Goal: Find contact information: Find contact information

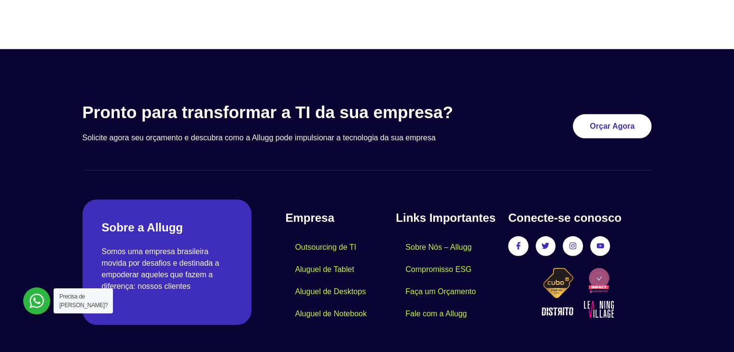
scroll to position [2866, 0]
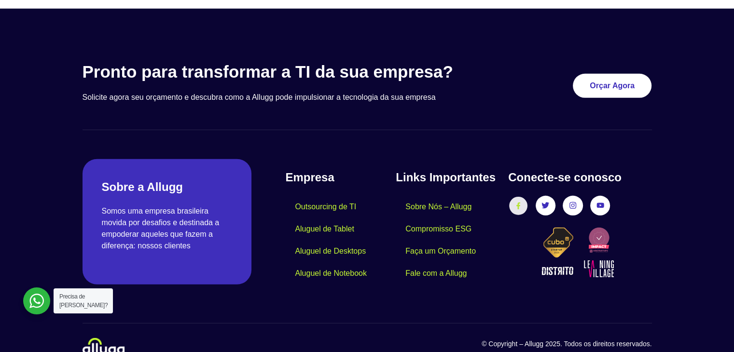
click at [517, 202] on icon at bounding box center [518, 205] width 7 height 7
click at [520, 202] on icon at bounding box center [519, 205] width 4 height 7
click at [473, 93] on section "Pronto para transformar a TI da sua empresa? Solicite agora seu orçamento e des…" at bounding box center [368, 96] width 570 height 68
click at [422, 263] on link "Fale com a Allugg" at bounding box center [436, 274] width 81 height 22
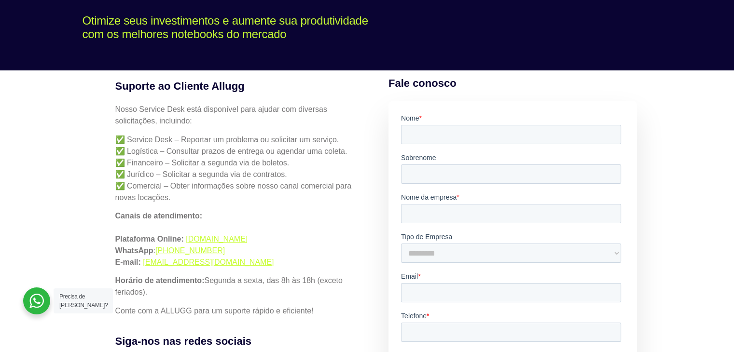
scroll to position [145, 0]
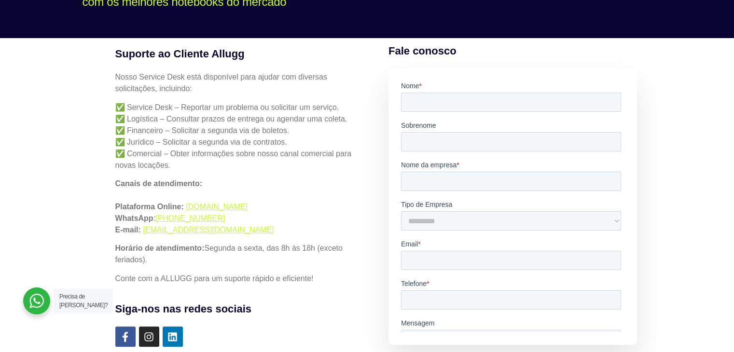
drag, startPoint x: 266, startPoint y: 207, endPoint x: 185, endPoint y: 204, distance: 80.7
click at [185, 204] on p "Canais de atendimento: Plataforma Online: [DOMAIN_NAME] WhatsApp : [PHONE_NUMBE…" at bounding box center [237, 207] width 245 height 58
copy link "simples.allugg.com.br"
click at [276, 225] on p "Canais de atendimento: Plataforma Online: simples.allugg.com.br WhatsApp : +55 …" at bounding box center [237, 207] width 245 height 58
drag, startPoint x: 264, startPoint y: 231, endPoint x: 143, endPoint y: 228, distance: 121.2
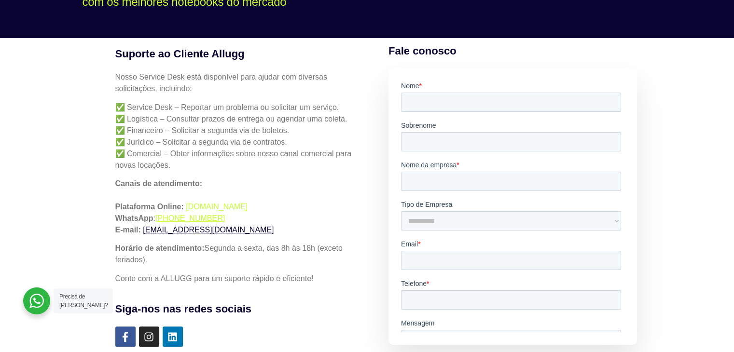
click at [143, 228] on p "Canais de atendimento: Plataforma Online: simples.allugg.com.br WhatsApp : +55 …" at bounding box center [237, 207] width 245 height 58
copy link "servicedesk-help@allugg.com.br"
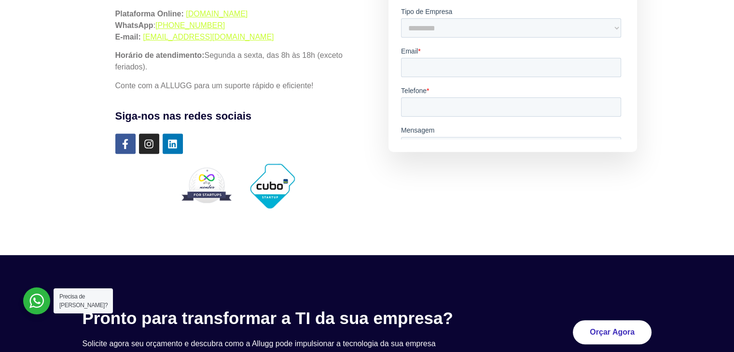
scroll to position [290, 0]
